Goal: Task Accomplishment & Management: Use online tool/utility

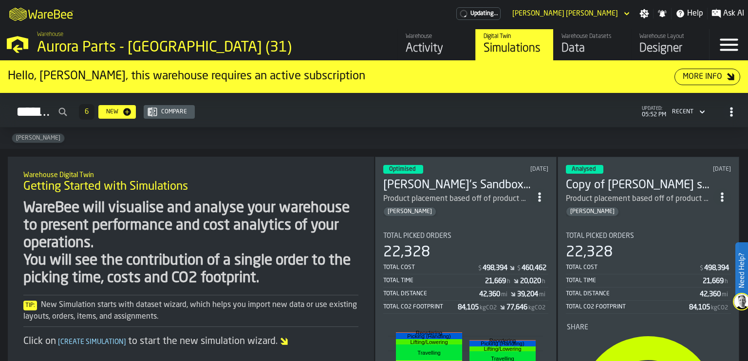
click at [456, 178] on h3 "[PERSON_NAME]'s Sandbox Stolen from Cor" at bounding box center [457, 186] width 148 height 16
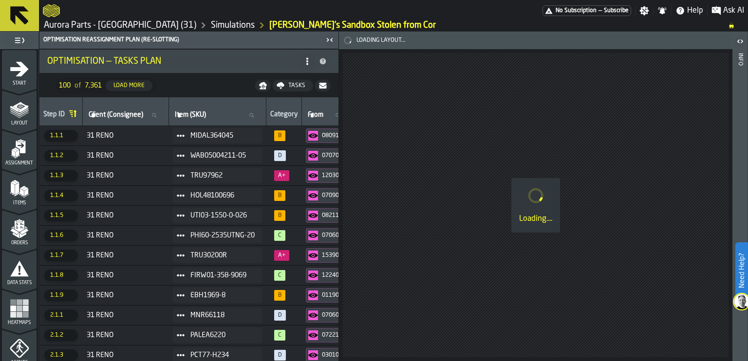
scroll to position [244, 0]
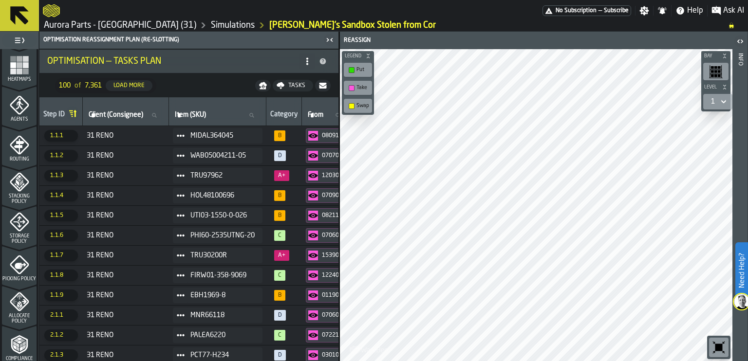
click at [328, 37] on icon "button-toggle-Close me" at bounding box center [330, 40] width 12 height 12
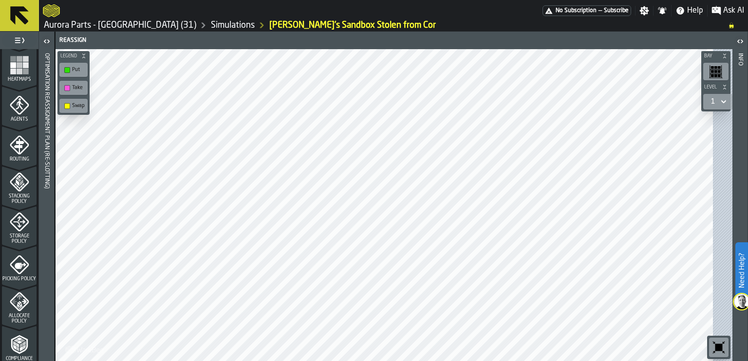
scroll to position [406, 0]
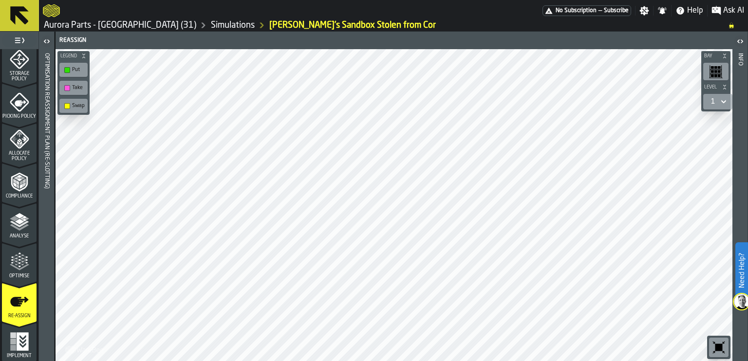
click at [11, 253] on icon "menu Optimise" at bounding box center [19, 261] width 19 height 19
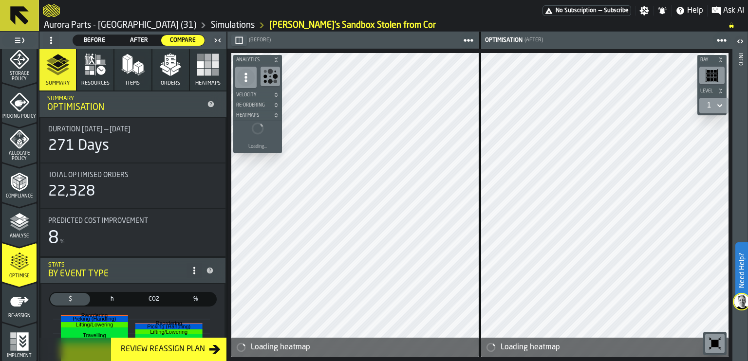
click at [165, 64] on icon "button" at bounding box center [170, 64] width 23 height 23
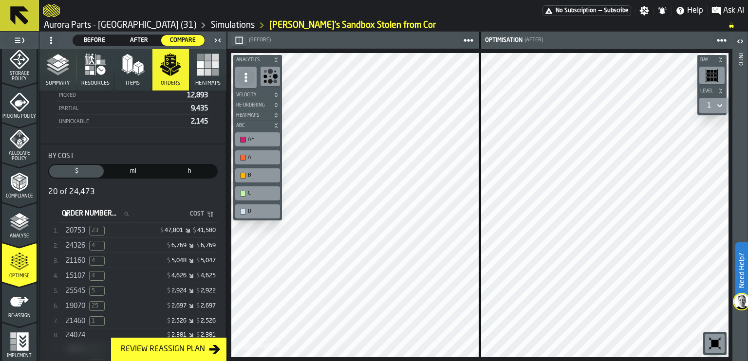
scroll to position [195, 0]
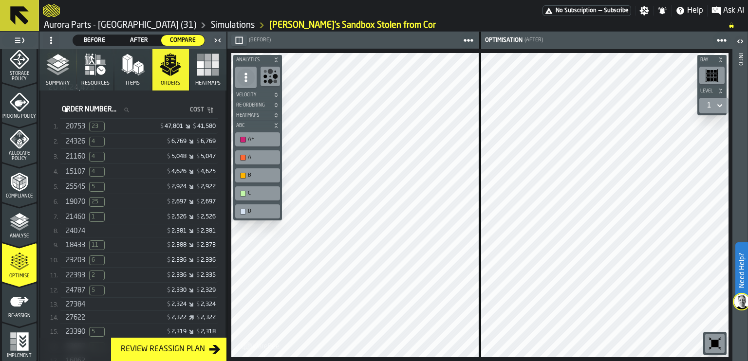
click at [195, 137] on div "24326 4 $ 6,769 $ 6,769" at bounding box center [139, 142] width 158 height 14
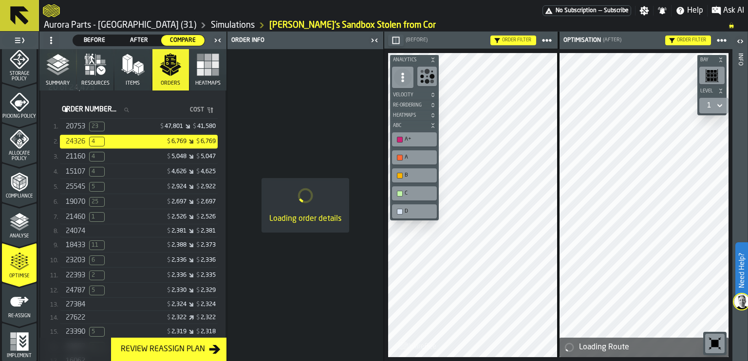
click at [373, 40] on icon "button-toggle-Close me" at bounding box center [372, 39] width 2 height 3
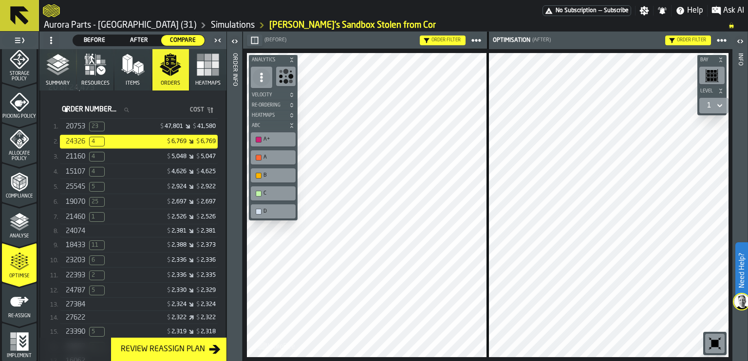
click at [232, 40] on icon "button-toggle-Open" at bounding box center [235, 42] width 12 height 12
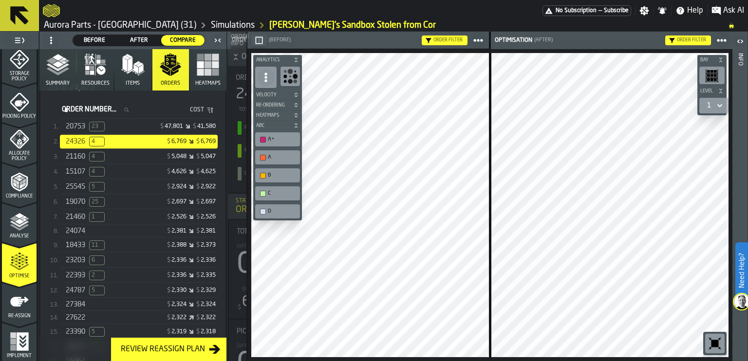
click at [742, 42] on icon "button-toggle-Open" at bounding box center [741, 42] width 12 height 12
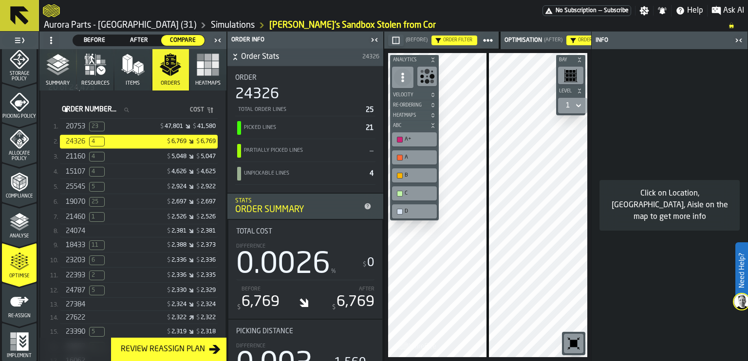
click at [738, 41] on icon "button-toggle-Close me" at bounding box center [739, 41] width 12 height 12
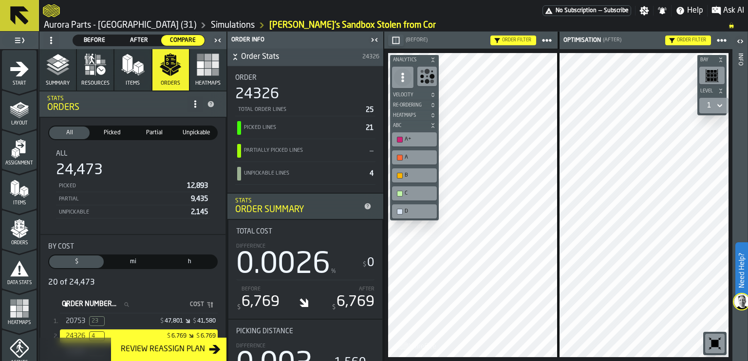
scroll to position [195, 0]
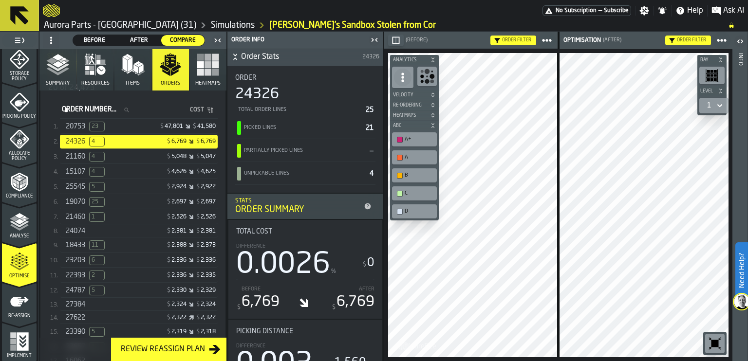
click at [719, 40] on circle at bounding box center [718, 40] width 4 height 4
click at [633, 40] on div "Order filter" at bounding box center [677, 41] width 108 height 18
